Goal: Check status: Check status

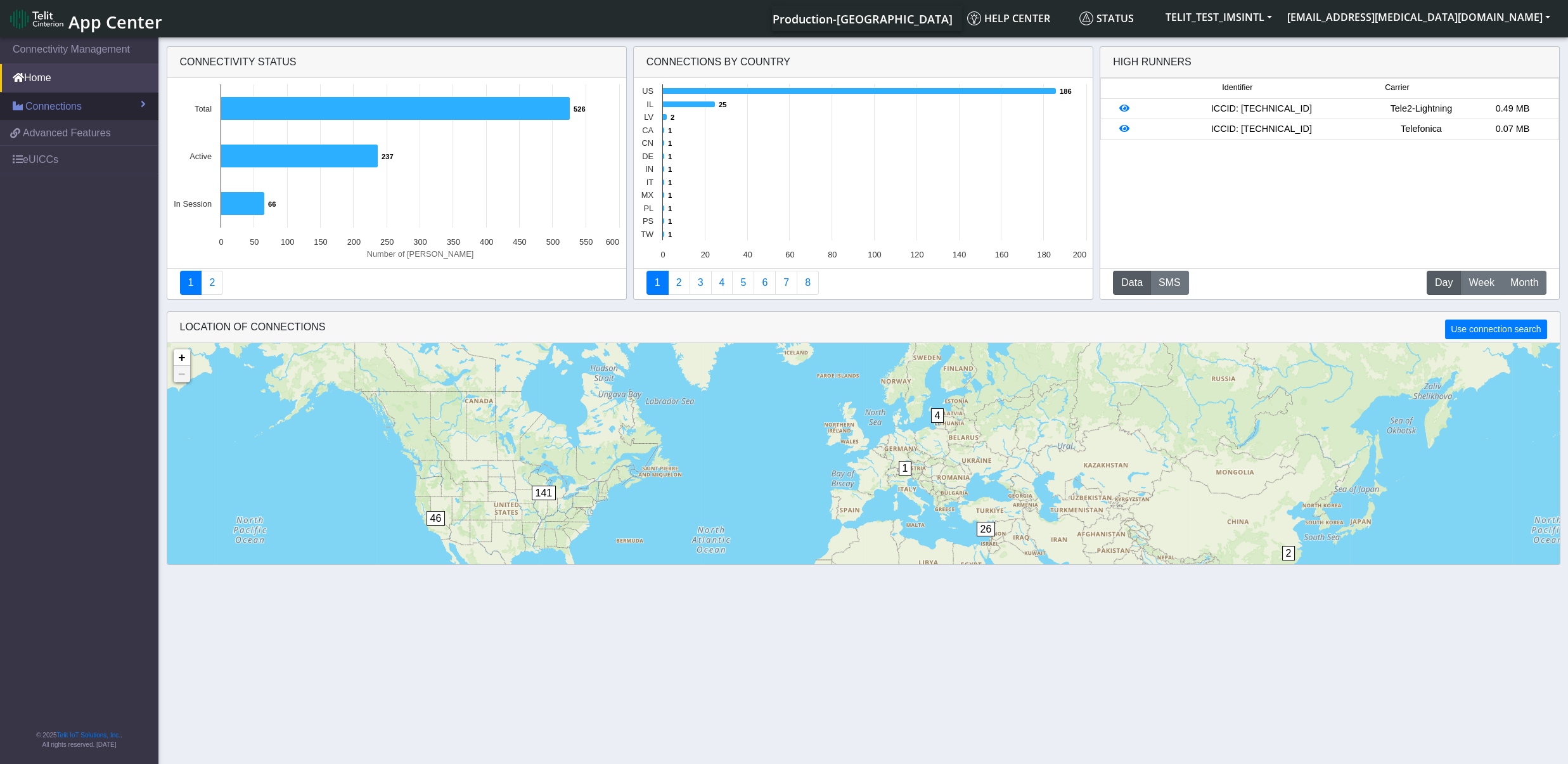
click at [71, 105] on span "Connections" at bounding box center [53, 107] width 57 height 15
click at [92, 442] on nav "Connectivity Management Home Connections List Map 0982da0e19f93e986808168c8130a…" at bounding box center [79, 401] width 158 height 733
click at [30, 105] on span "Connections" at bounding box center [53, 107] width 57 height 15
click at [91, 107] on link "Connections" at bounding box center [79, 107] width 158 height 28
click at [47, 131] on link "List" at bounding box center [79, 134] width 158 height 27
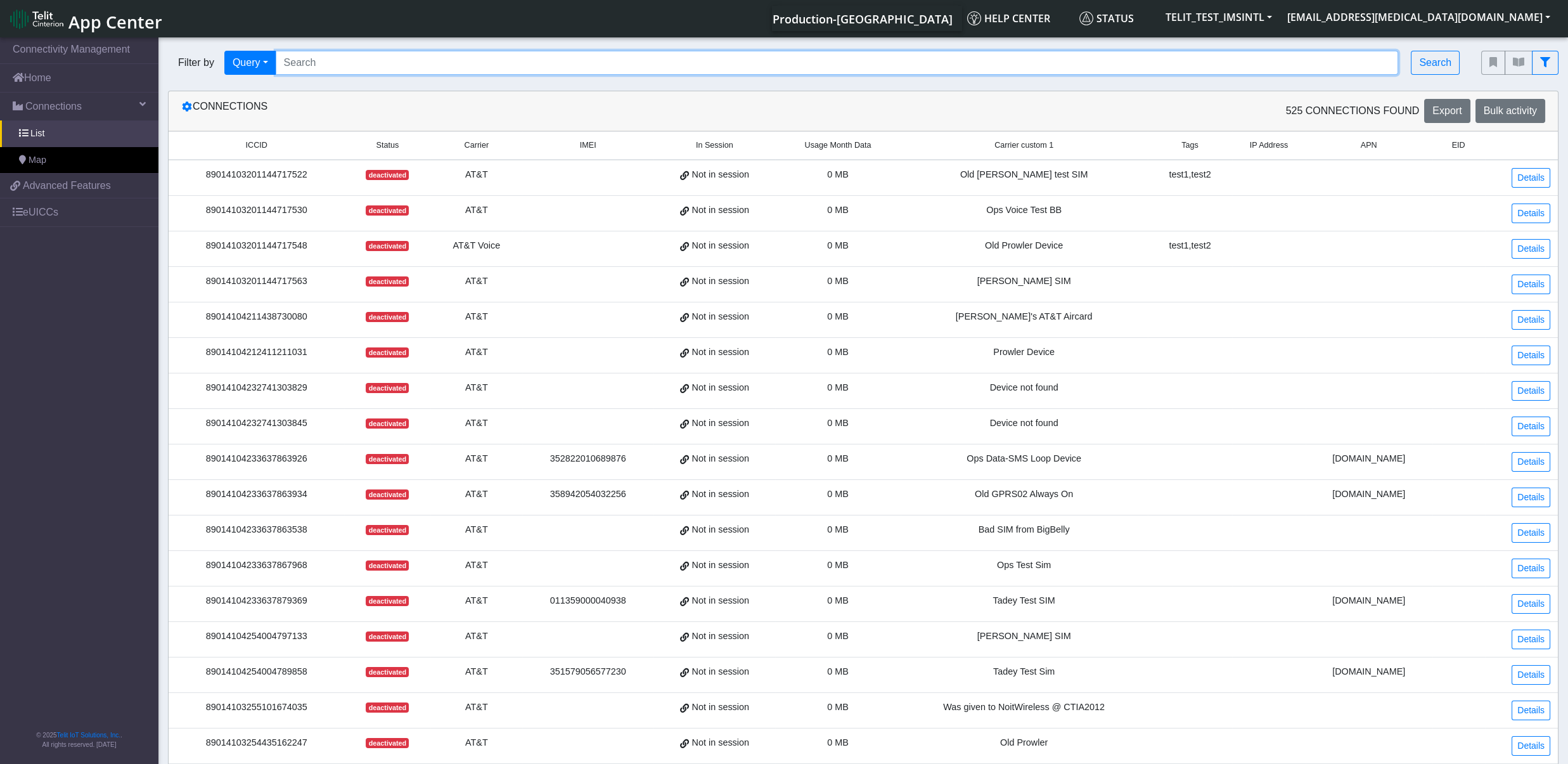
click at [387, 71] on input "Search..." at bounding box center [836, 62] width 1123 height 24
paste input "89358151000031911285"
type input "89358151000031911285"
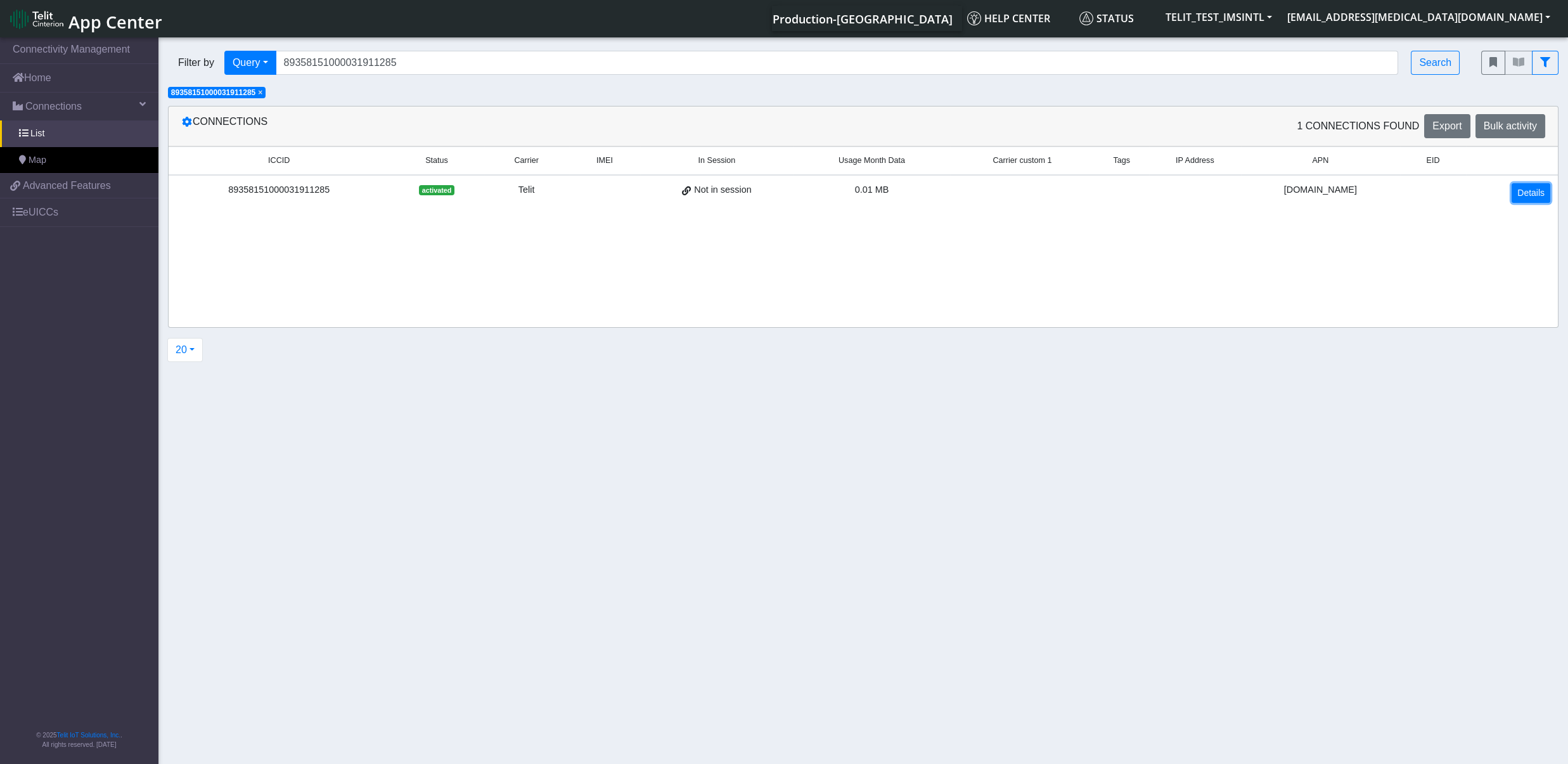
click at [1527, 201] on link "Details" at bounding box center [1531, 193] width 38 height 20
